Goal: Find specific page/section: Find specific page/section

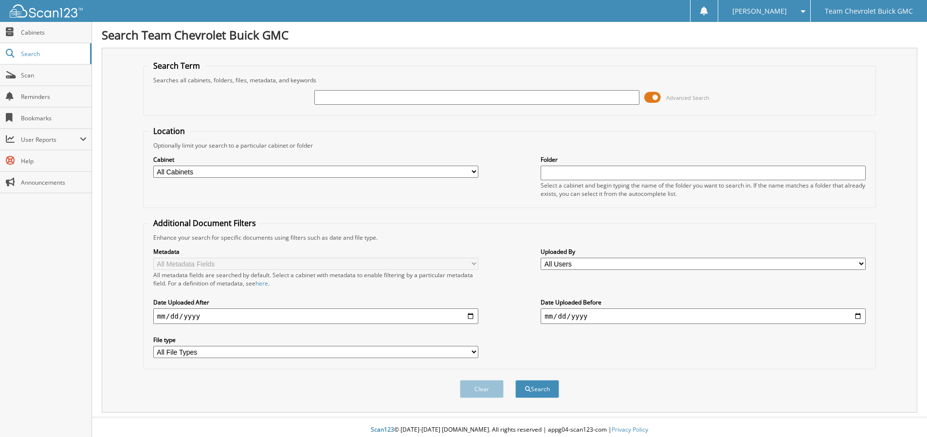
click at [351, 97] on input "text" at bounding box center [476, 97] width 325 height 15
type input "70111"
click at [656, 98] on span at bounding box center [652, 97] width 17 height 15
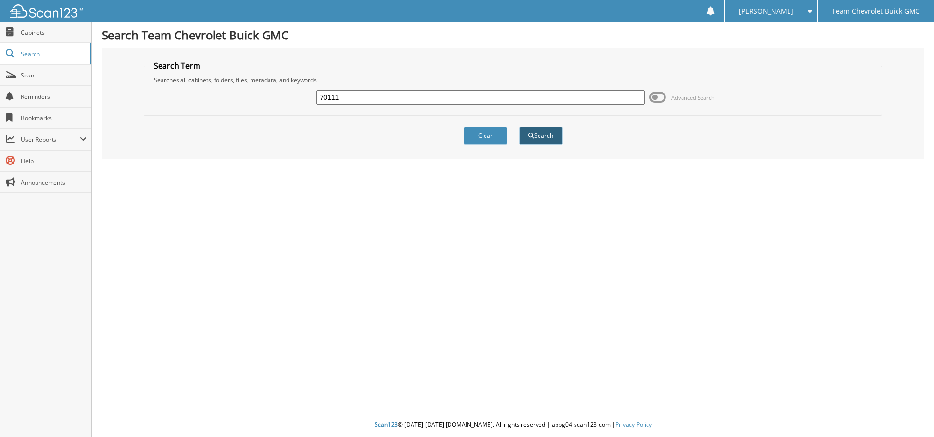
click at [556, 136] on button "Search" at bounding box center [541, 136] width 44 height 18
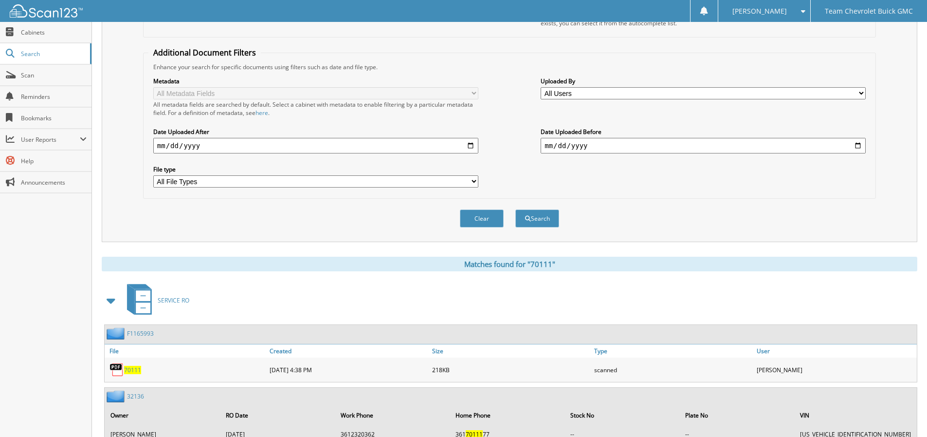
scroll to position [315, 0]
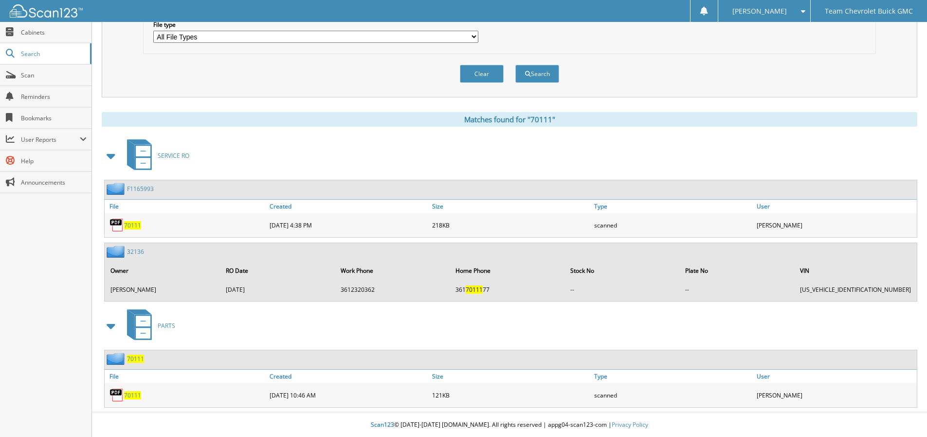
click at [135, 398] on span "70111" at bounding box center [132, 395] width 17 height 8
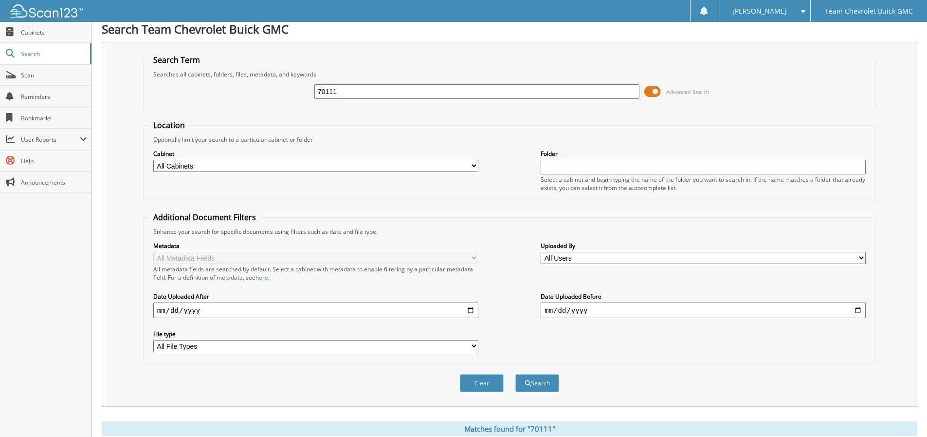
scroll to position [0, 0]
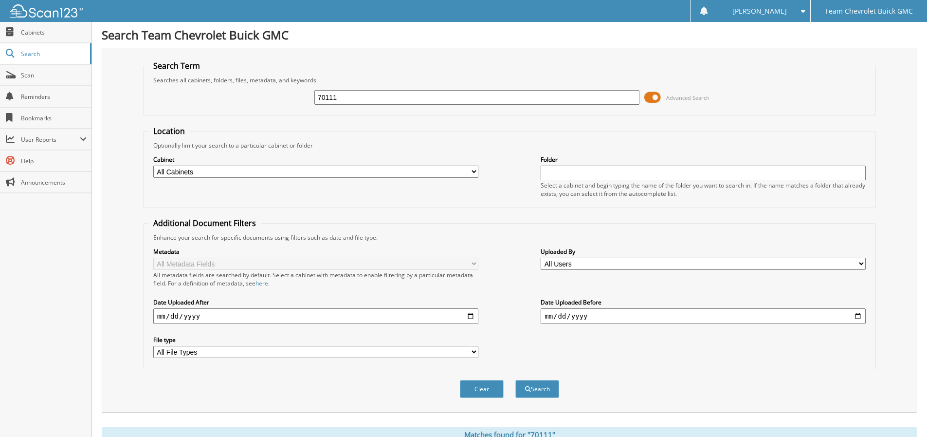
drag, startPoint x: 271, startPoint y: 97, endPoint x: 242, endPoint y: 102, distance: 29.0
click at [242, 102] on div "70111 Advanced Search" at bounding box center [509, 97] width 722 height 26
drag, startPoint x: 362, startPoint y: 97, endPoint x: 266, endPoint y: 97, distance: 96.4
click at [266, 97] on div "70111 Advanced Search" at bounding box center [509, 97] width 722 height 26
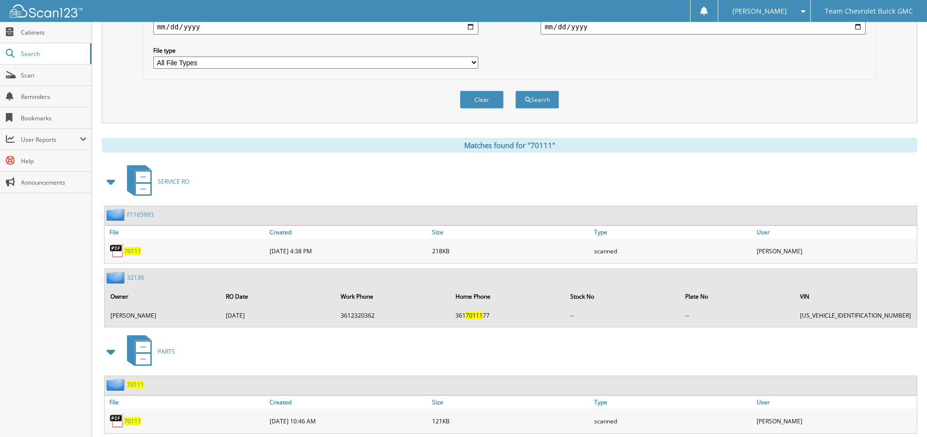
scroll to position [315, 0]
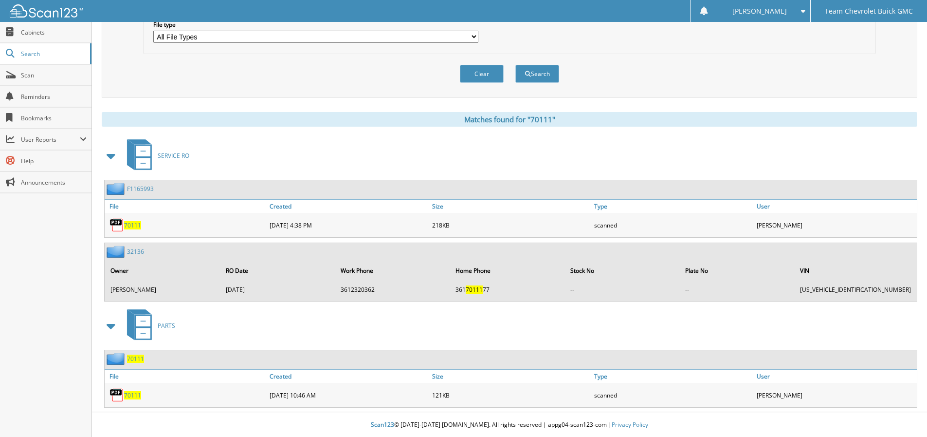
click at [127, 395] on span "70111" at bounding box center [132, 395] width 17 height 8
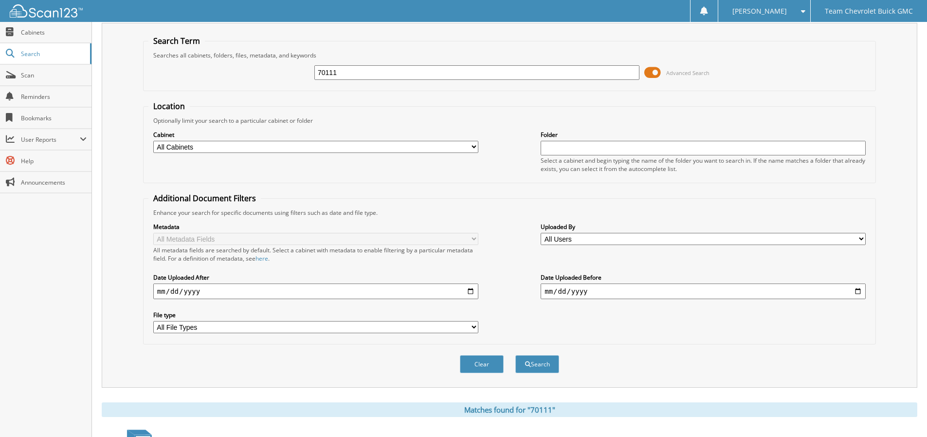
scroll to position [23, 0]
click at [354, 71] on input "70111" at bounding box center [476, 74] width 325 height 15
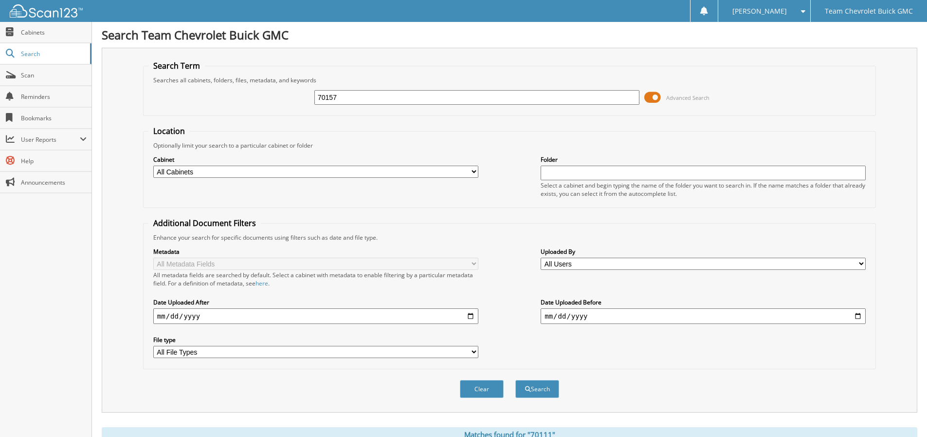
type input "70157"
click at [651, 95] on span at bounding box center [652, 97] width 17 height 15
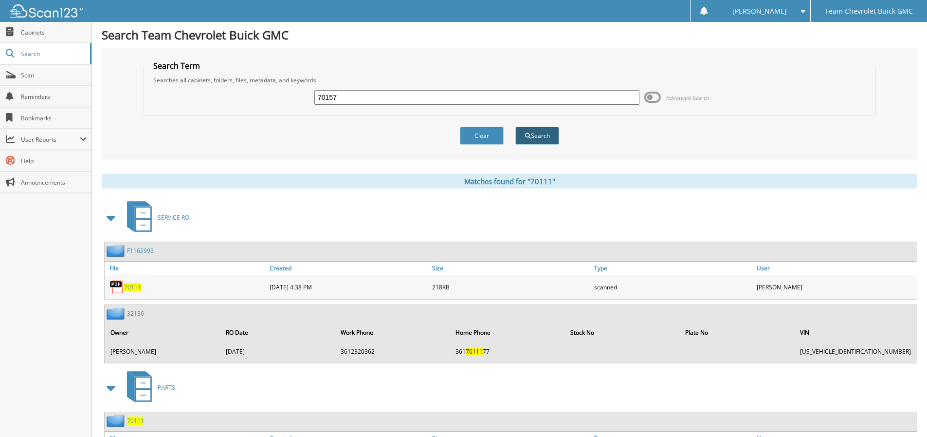
click at [524, 135] on button "Search" at bounding box center [537, 136] width 44 height 18
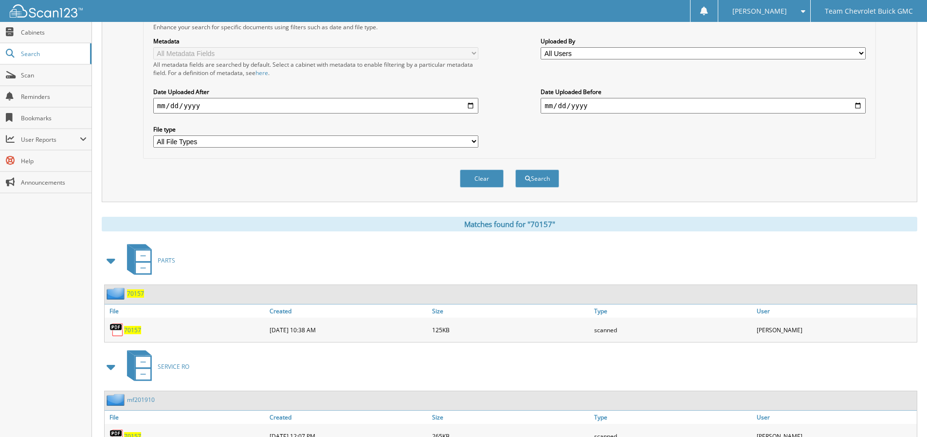
scroll to position [252, 0]
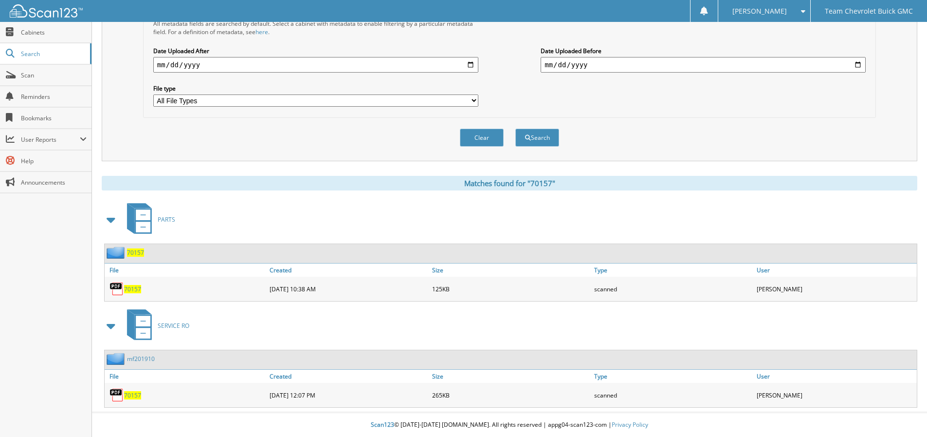
click at [132, 290] on span "70157" at bounding box center [132, 289] width 17 height 8
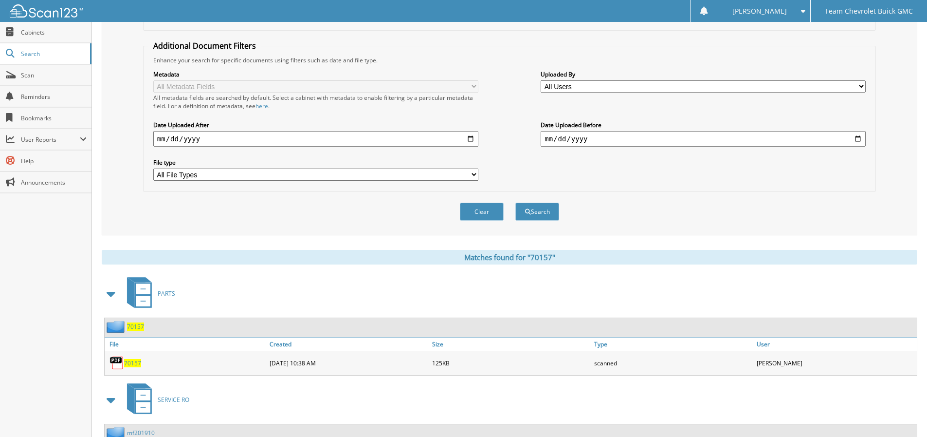
scroll to position [0, 0]
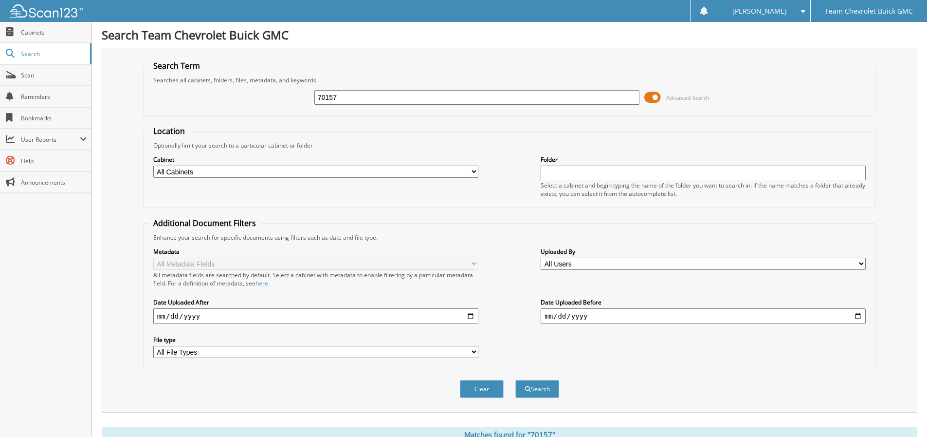
drag, startPoint x: 363, startPoint y: 99, endPoint x: 290, endPoint y: 99, distance: 73.0
click at [290, 99] on div "70157 Advanced Search" at bounding box center [509, 97] width 722 height 26
type input "09/03/2025"
click at [541, 392] on button "Search" at bounding box center [537, 389] width 44 height 18
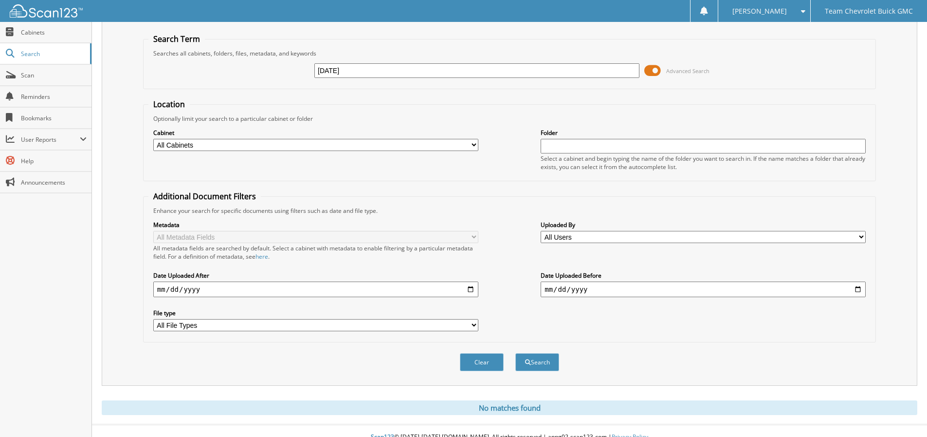
scroll to position [39, 0]
